Goal: Find specific page/section: Find specific page/section

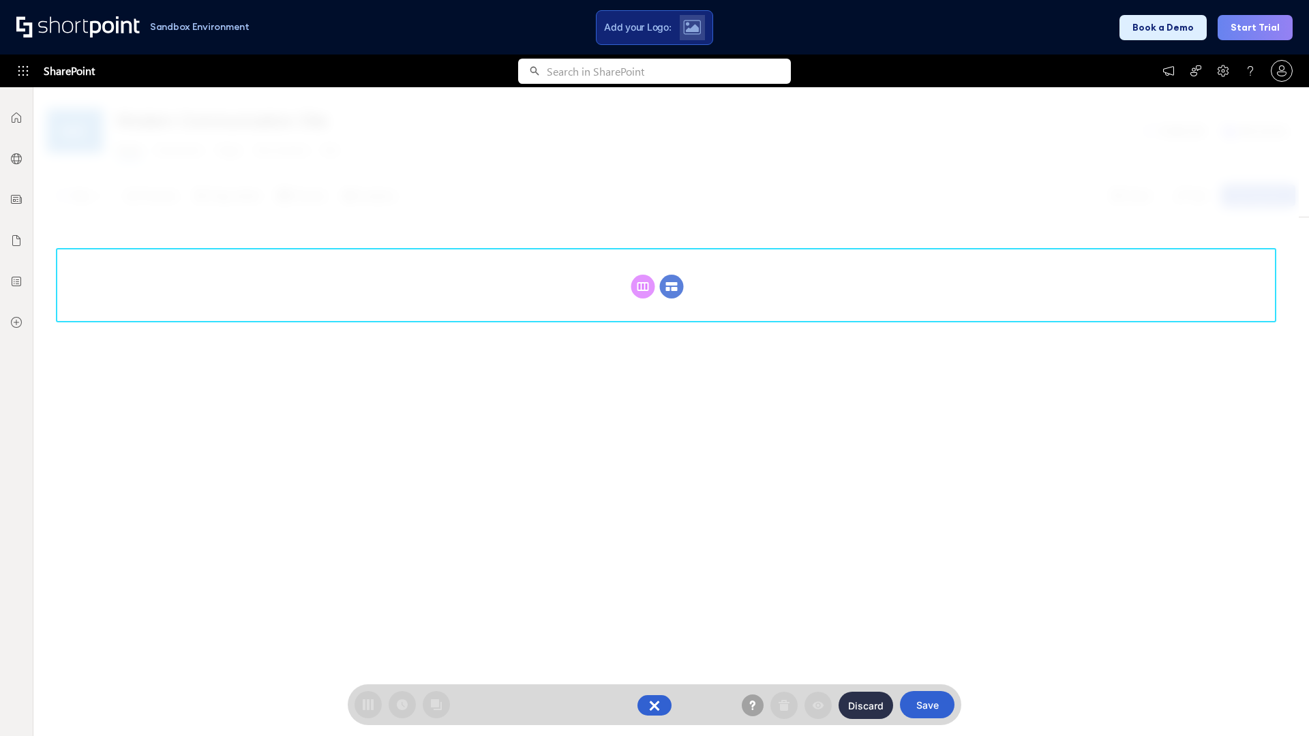
click at [671, 286] on circle at bounding box center [672, 287] width 24 height 24
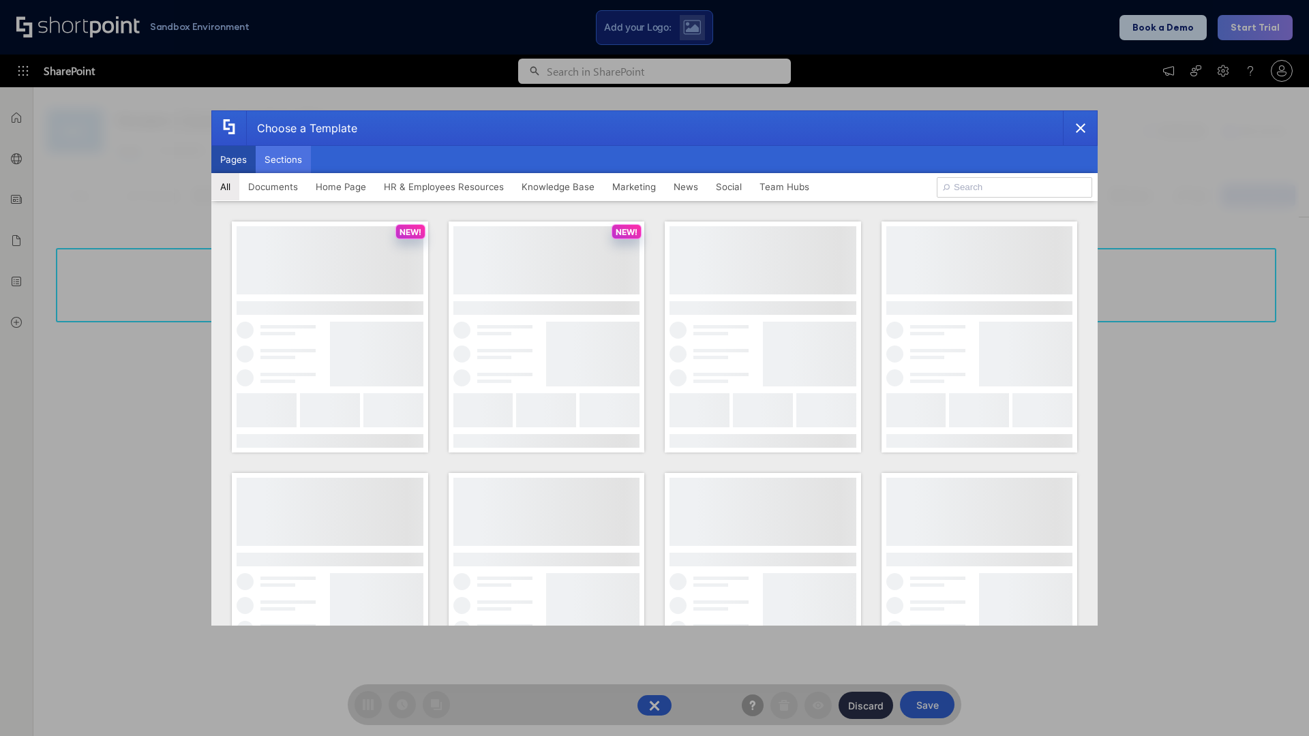
click at [283, 160] on button "Sections" at bounding box center [283, 159] width 55 height 27
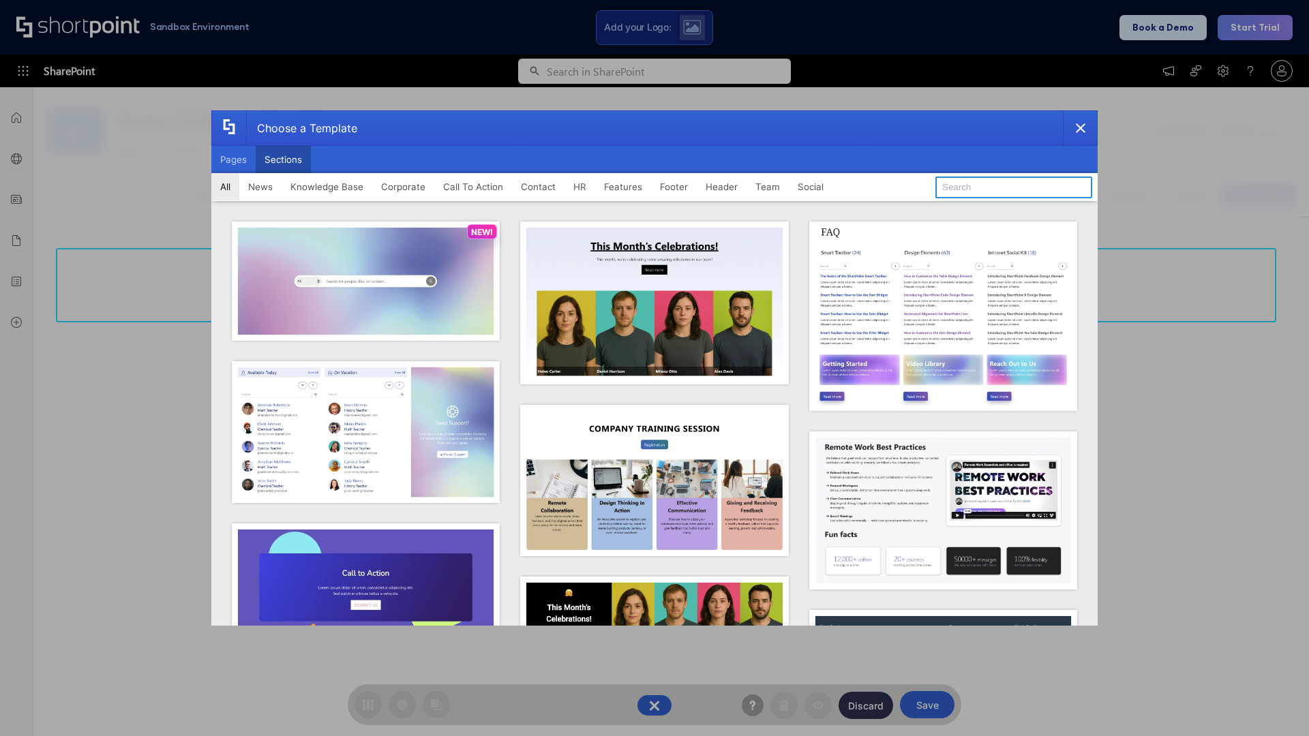
type input "FAQ 3"
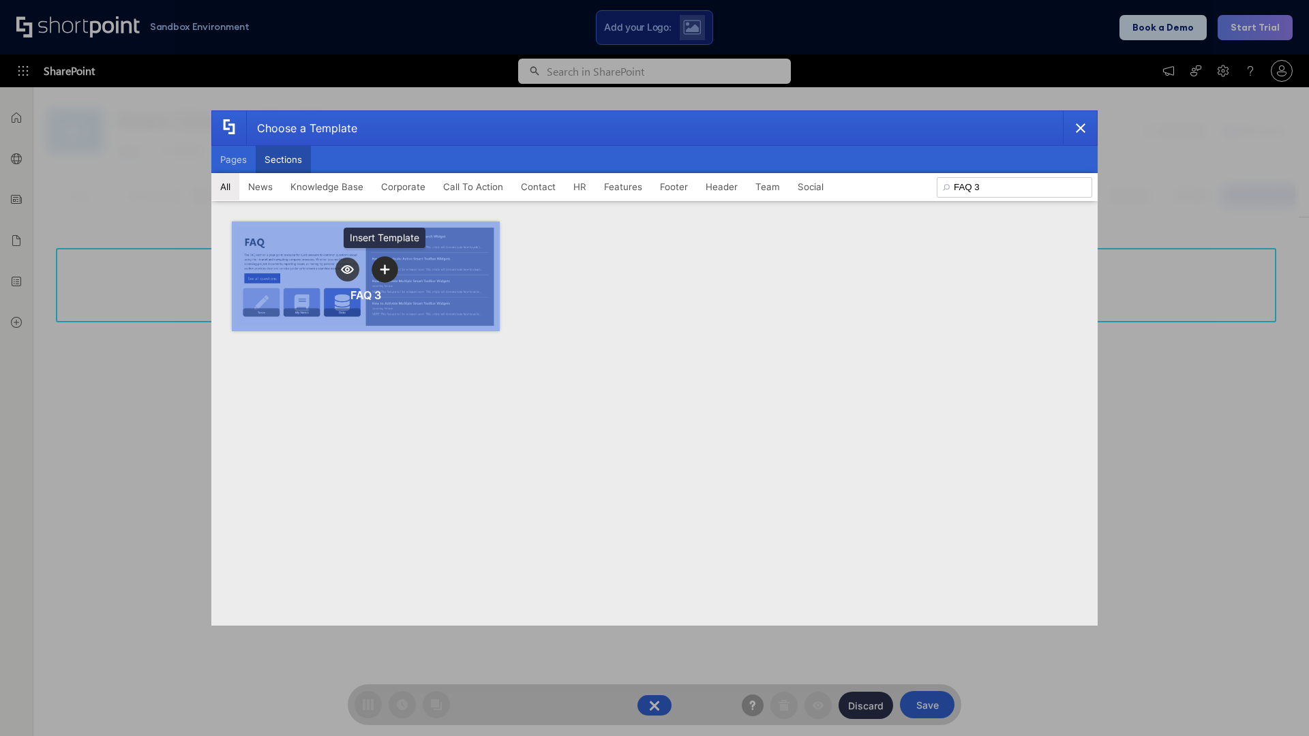
click at [384, 269] on icon "template selector" at bounding box center [385, 269] width 10 height 10
